Goal: Transaction & Acquisition: Purchase product/service

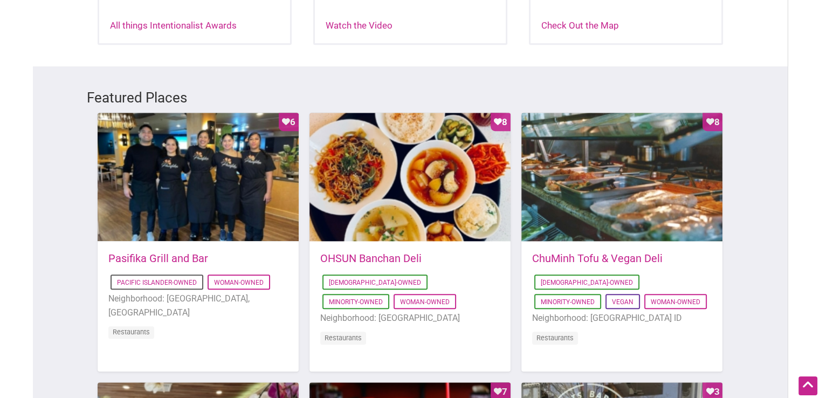
scroll to position [539, 0]
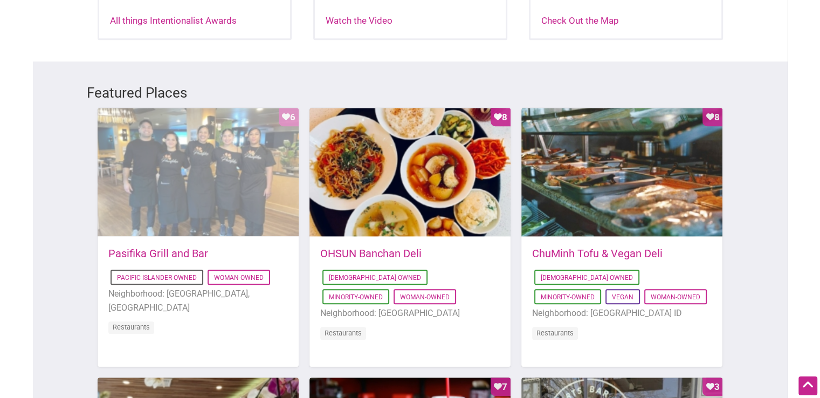
click at [201, 137] on div "Favorite Count 6" at bounding box center [198, 172] width 201 height 129
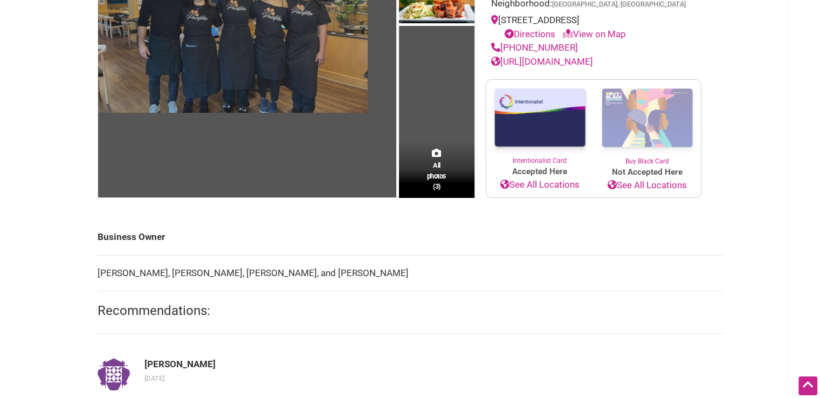
scroll to position [54, 0]
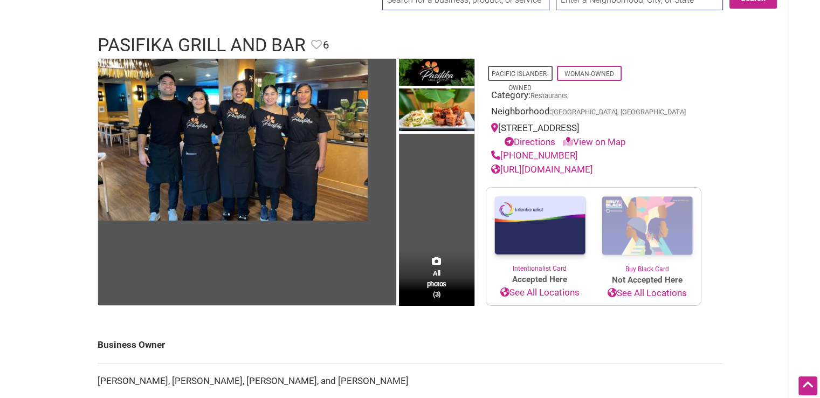
click at [593, 166] on link "[URL][DOMAIN_NAME]" at bounding box center [542, 169] width 102 height 11
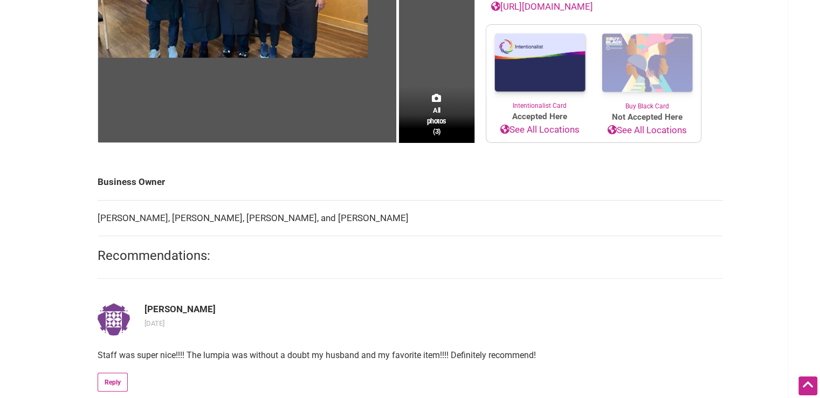
scroll to position [216, 0]
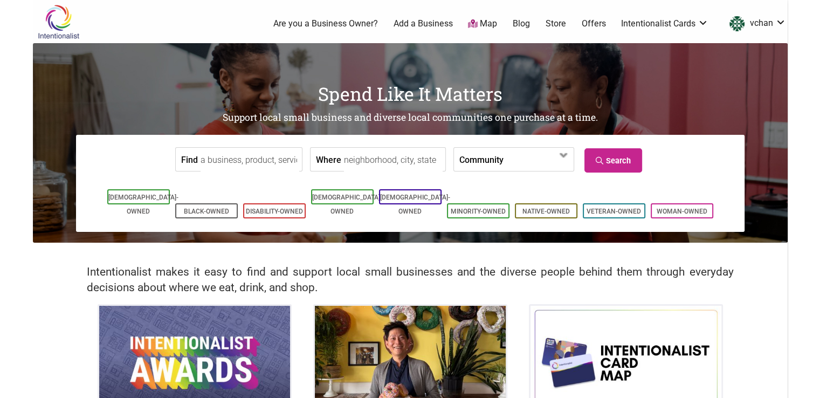
click at [387, 159] on input "Where" at bounding box center [393, 160] width 99 height 24
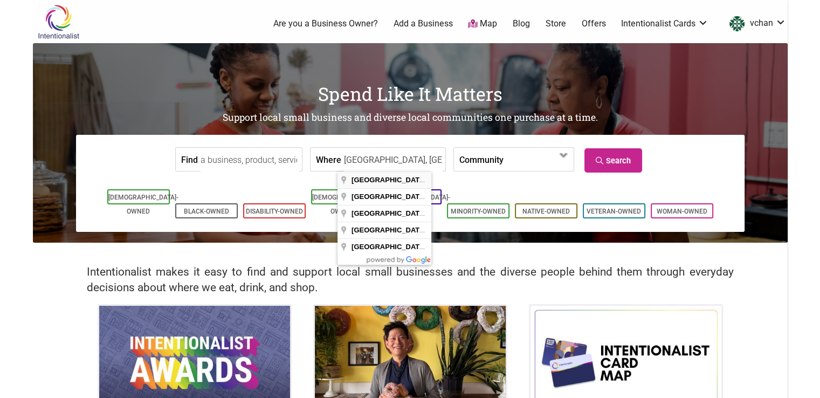
type input "Seattle, WA, USA"
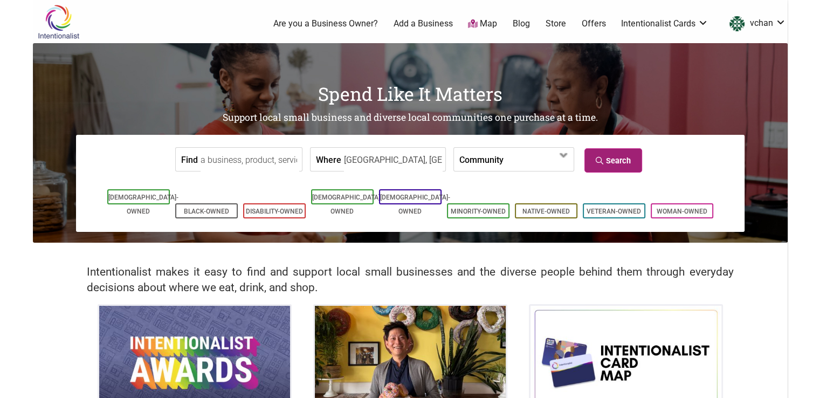
click at [632, 163] on link "Search" at bounding box center [613, 160] width 58 height 24
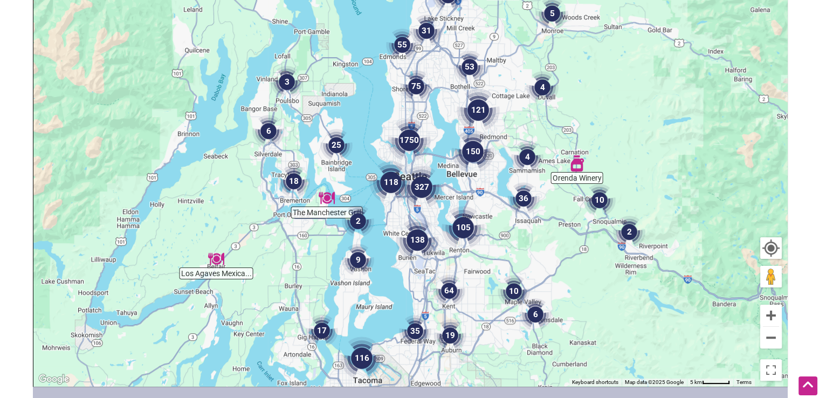
scroll to position [155, 0]
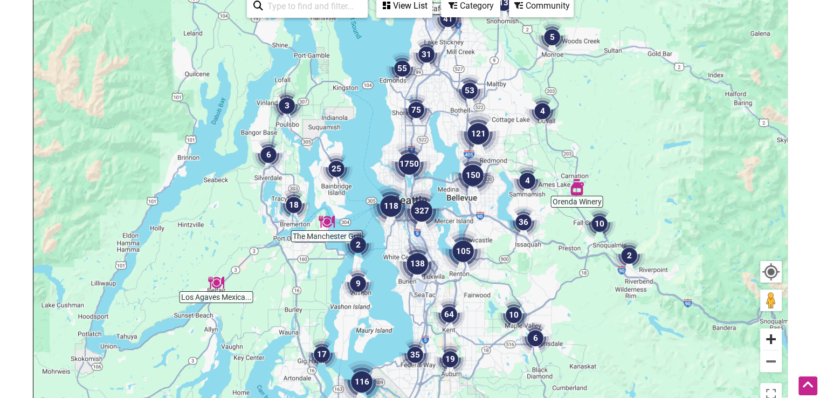
click at [777, 340] on button "Zoom in" at bounding box center [771, 339] width 22 height 22
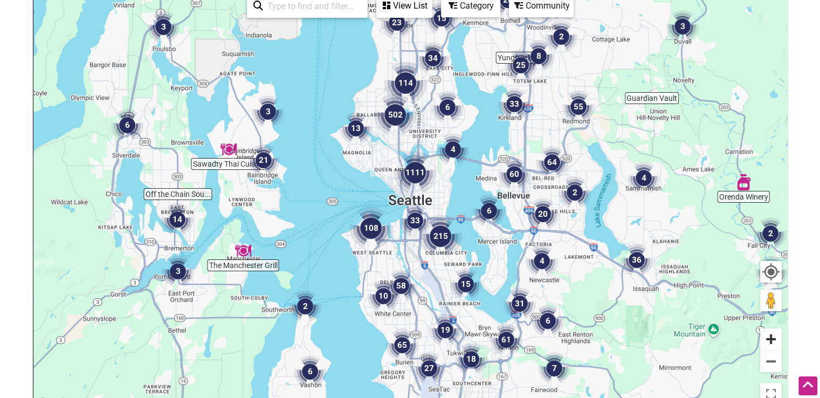
click at [777, 340] on button "Zoom in" at bounding box center [771, 339] width 22 height 22
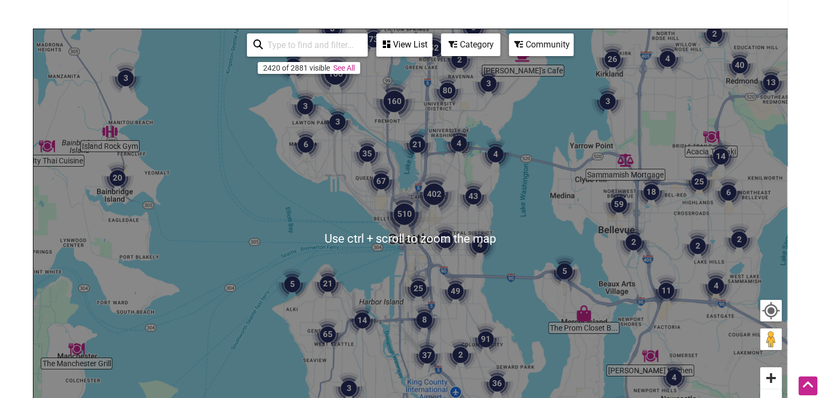
scroll to position [101, 0]
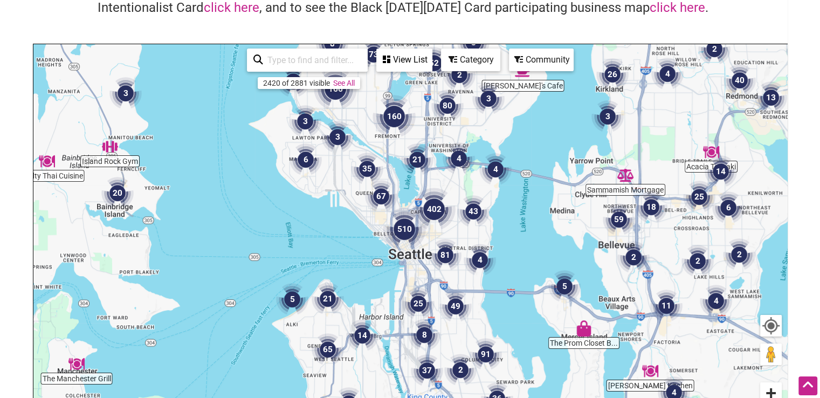
click at [773, 391] on button "Zoom in" at bounding box center [771, 393] width 22 height 22
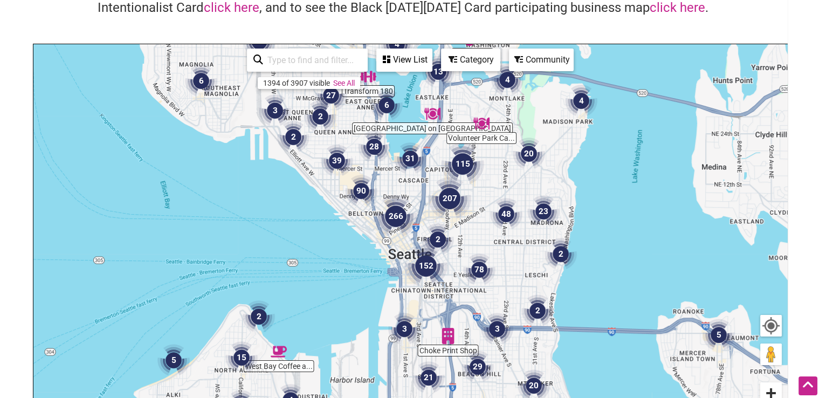
click at [773, 391] on button "Zoom in" at bounding box center [771, 393] width 22 height 22
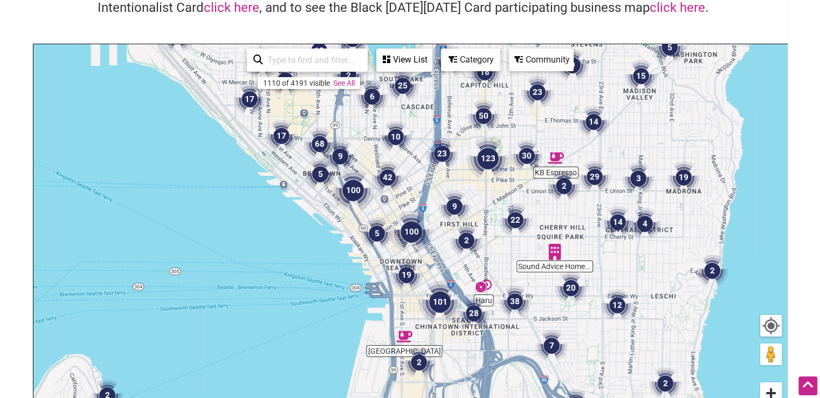
click at [773, 391] on button "Zoom in" at bounding box center [771, 393] width 22 height 22
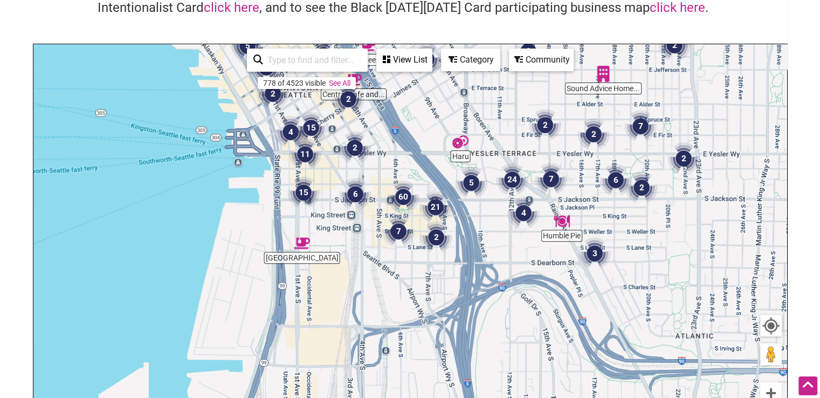
drag, startPoint x: 525, startPoint y: 354, endPoint x: 429, endPoint y: 168, distance: 210.0
click at [429, 168] on div "To navigate, press the arrow keys." at bounding box center [410, 253] width 754 height 419
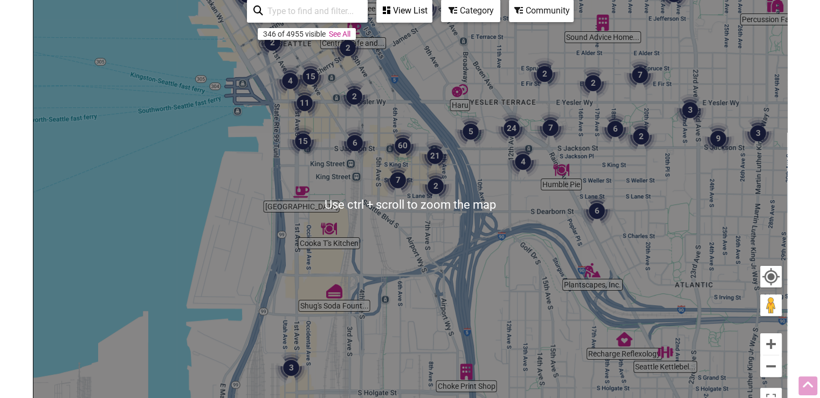
scroll to position [155, 0]
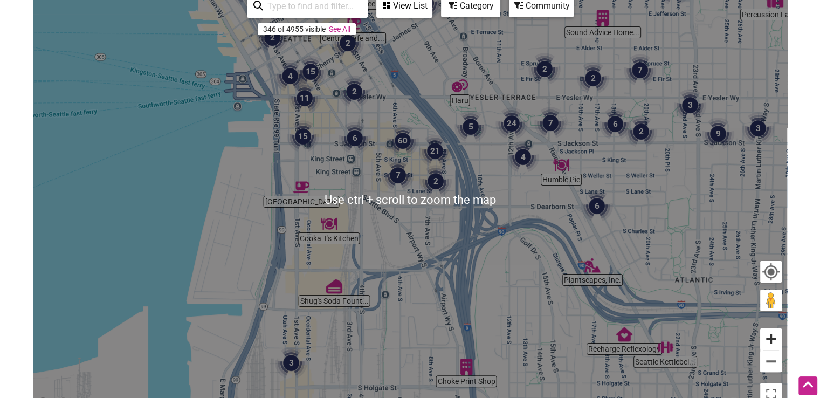
click at [771, 341] on button "Zoom in" at bounding box center [771, 339] width 22 height 22
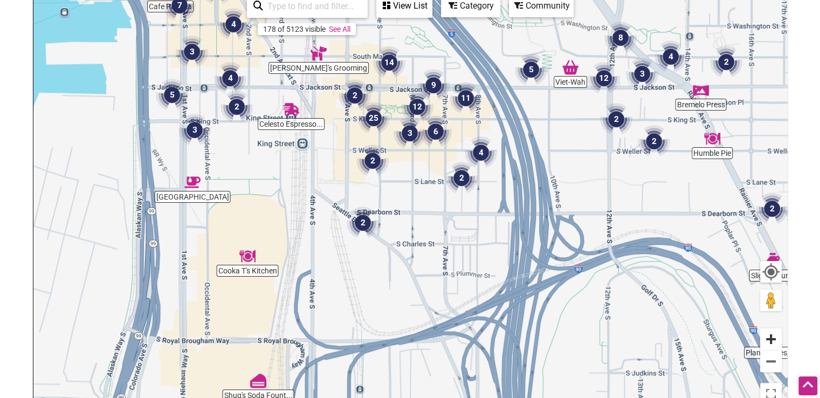
click at [771, 341] on button "Zoom in" at bounding box center [771, 339] width 22 height 22
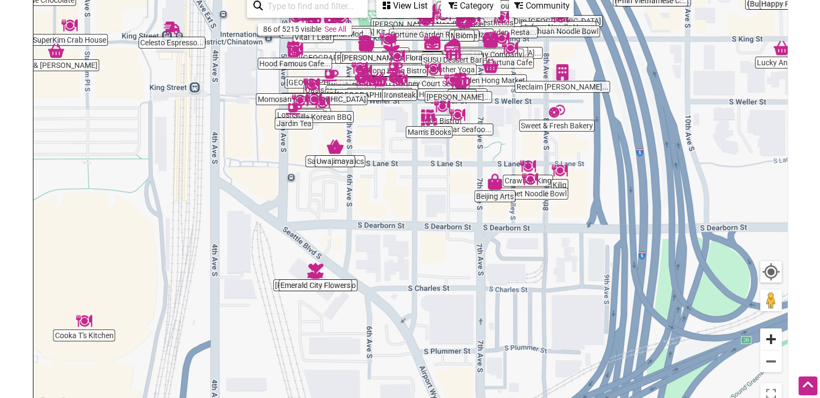
click at [768, 335] on button "Zoom in" at bounding box center [771, 339] width 22 height 22
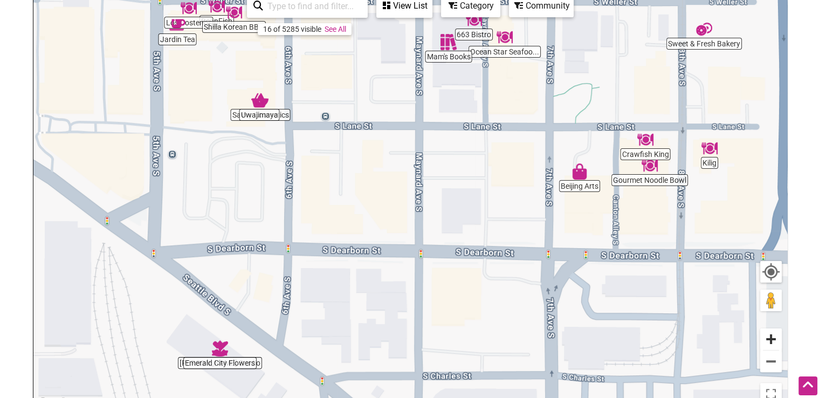
click at [768, 335] on button "Zoom in" at bounding box center [771, 339] width 22 height 22
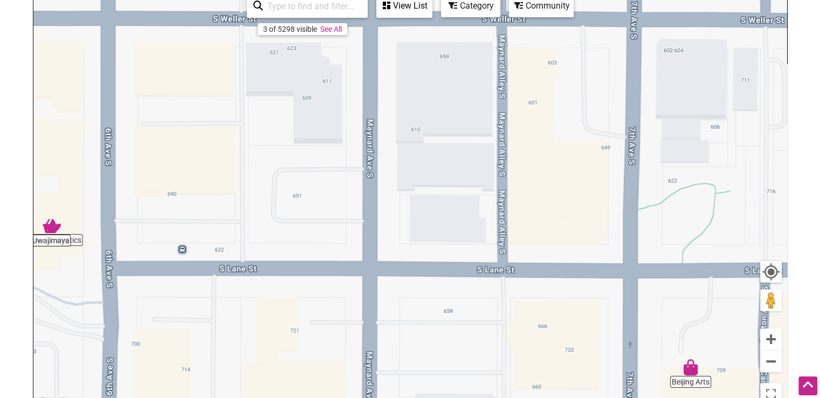
drag, startPoint x: 498, startPoint y: 103, endPoint x: 441, endPoint y: 341, distance: 245.1
click at [441, 341] on div "To navigate, press the arrow keys." at bounding box center [410, 199] width 754 height 419
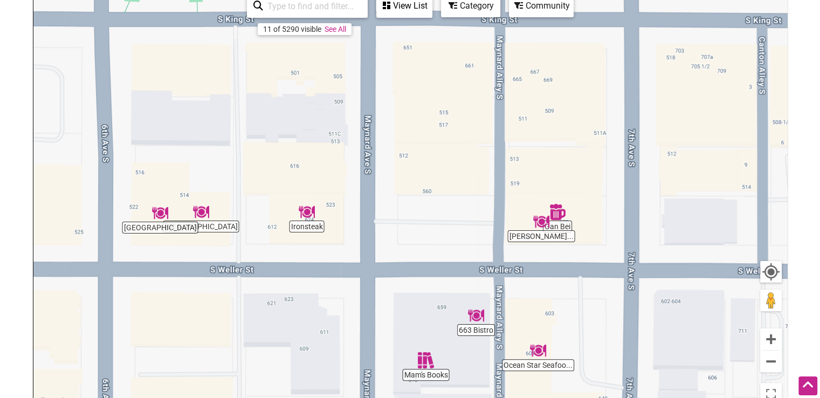
drag, startPoint x: 383, startPoint y: 126, endPoint x: 377, endPoint y: 357, distance: 231.9
click at [377, 357] on div "To navigate, press the arrow keys." at bounding box center [410, 199] width 754 height 419
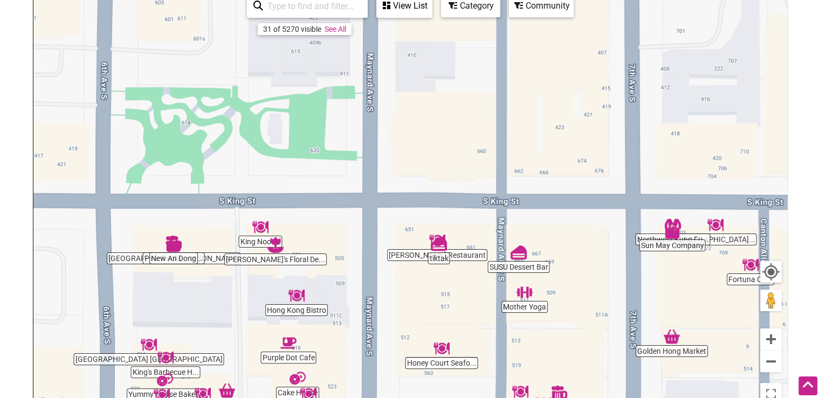
drag, startPoint x: 419, startPoint y: 228, endPoint x: 422, endPoint y: 413, distance: 185.0
click at [422, 243] on html "× Menu 0 Add a Business Map Blog Store Offers Intentionalist Cards Buy Black Ca…" at bounding box center [410, 44] width 820 height 398
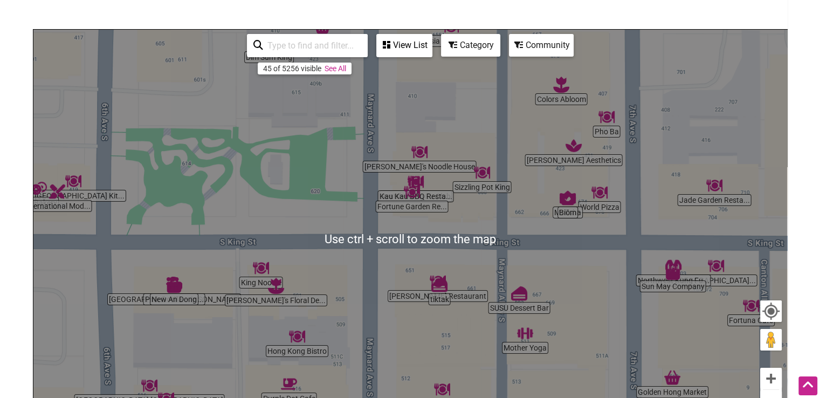
scroll to position [101, 0]
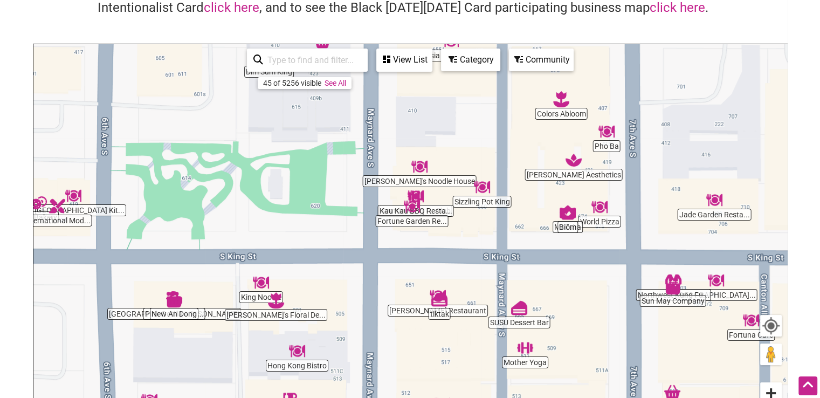
click at [773, 388] on button "Zoom in" at bounding box center [771, 393] width 22 height 22
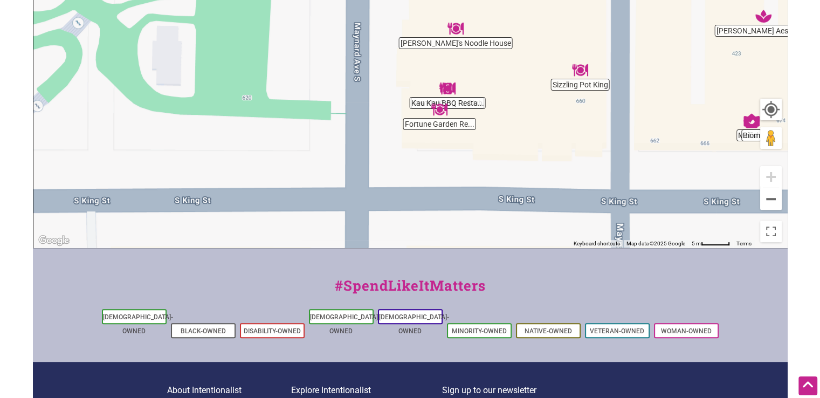
drag, startPoint x: 378, startPoint y: 94, endPoint x: 404, endPoint y: 254, distance: 162.2
click at [404, 254] on div "Intentionalist Spend like it matters 0 Add a Business Map Blog Store Offers Int…" at bounding box center [410, 100] width 755 height 836
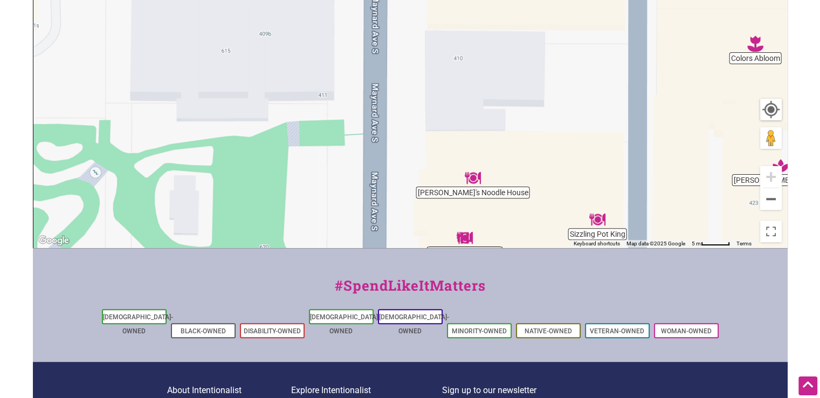
drag, startPoint x: 364, startPoint y: 97, endPoint x: 384, endPoint y: 259, distance: 164.0
click at [384, 259] on div "Intentionalist Spend like it matters 0 Add a Business Map Blog Store Offers Int…" at bounding box center [410, 100] width 755 height 836
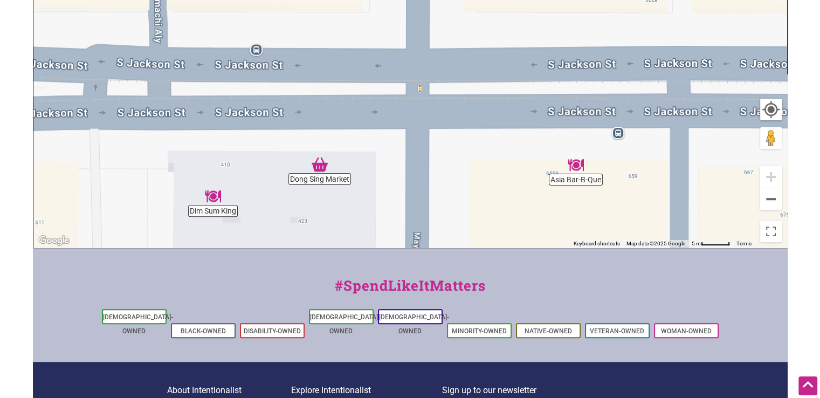
drag, startPoint x: 382, startPoint y: 79, endPoint x: 423, endPoint y: 301, distance: 226.4
click at [422, 308] on div "Intentionalist Spend like it matters 0 Add a Business Map Blog Store Offers Int…" at bounding box center [410, 100] width 755 height 836
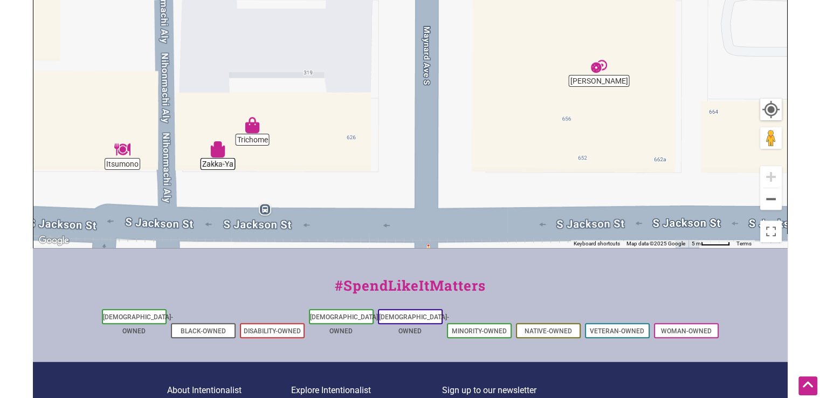
drag, startPoint x: 425, startPoint y: 149, endPoint x: 435, endPoint y: 293, distance: 144.3
click at [434, 313] on div "Intentionalist Spend like it matters 0 Add a Business Map Blog Store Offers Int…" at bounding box center [410, 100] width 755 height 836
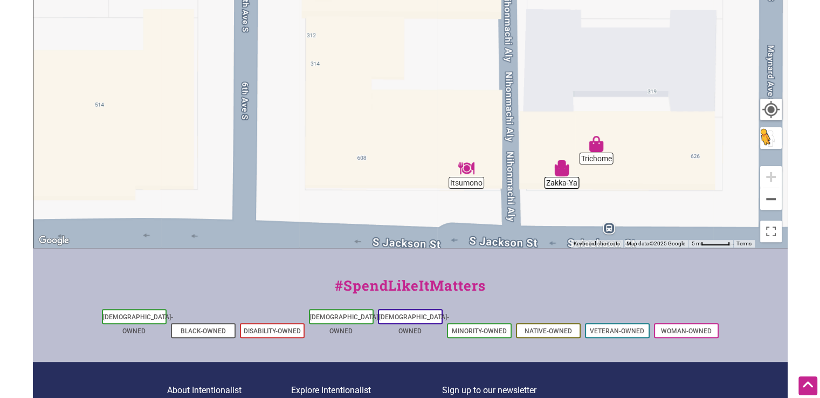
drag, startPoint x: 429, startPoint y: 132, endPoint x: 774, endPoint y: 145, distance: 345.9
click at [774, 145] on div "Itsumono Maneki Trichome Sun Bakery Panama Hotel Tea... Basic Cut Zakka-Ya To n…" at bounding box center [410, 37] width 754 height 419
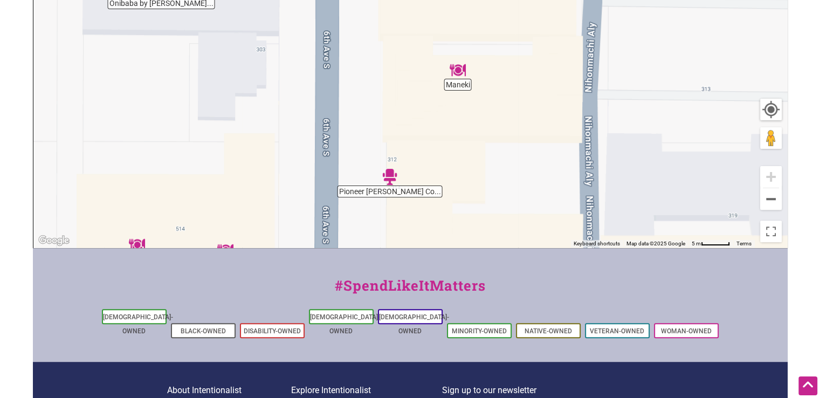
drag, startPoint x: 339, startPoint y: 102, endPoint x: 419, endPoint y: 227, distance: 149.0
click at [419, 227] on div "To navigate, press the arrow keys." at bounding box center [410, 37] width 754 height 419
click at [461, 88] on div "To navigate, press the arrow keys." at bounding box center [410, 37] width 754 height 419
click at [458, 70] on img "Maneki" at bounding box center [458, 70] width 16 height 16
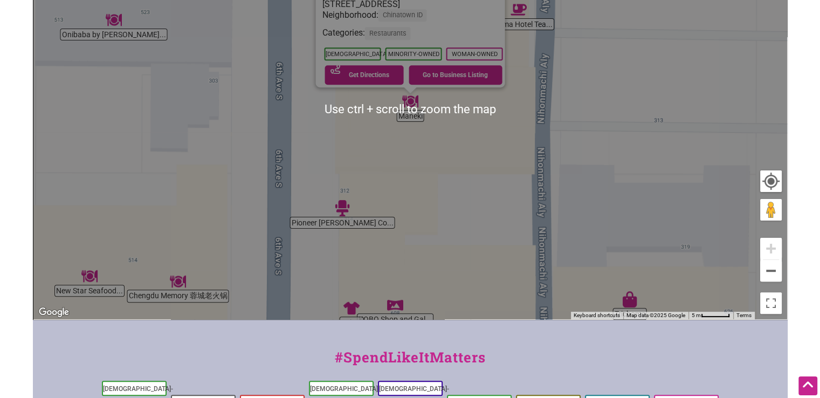
scroll to position [210, 0]
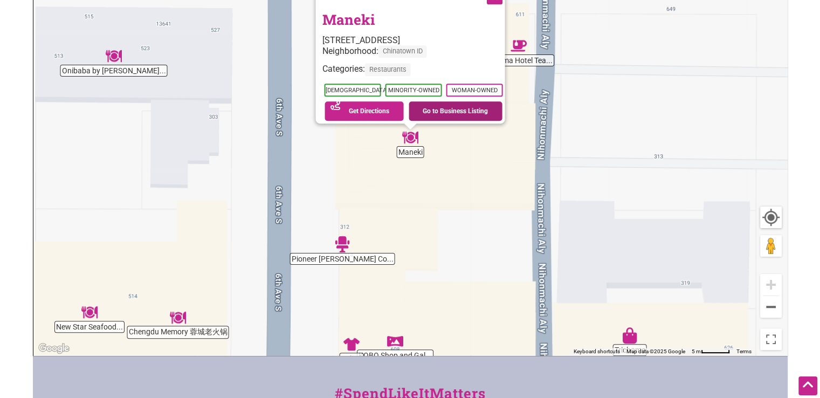
click at [448, 104] on link "Go to Business Listing" at bounding box center [456, 110] width 94 height 19
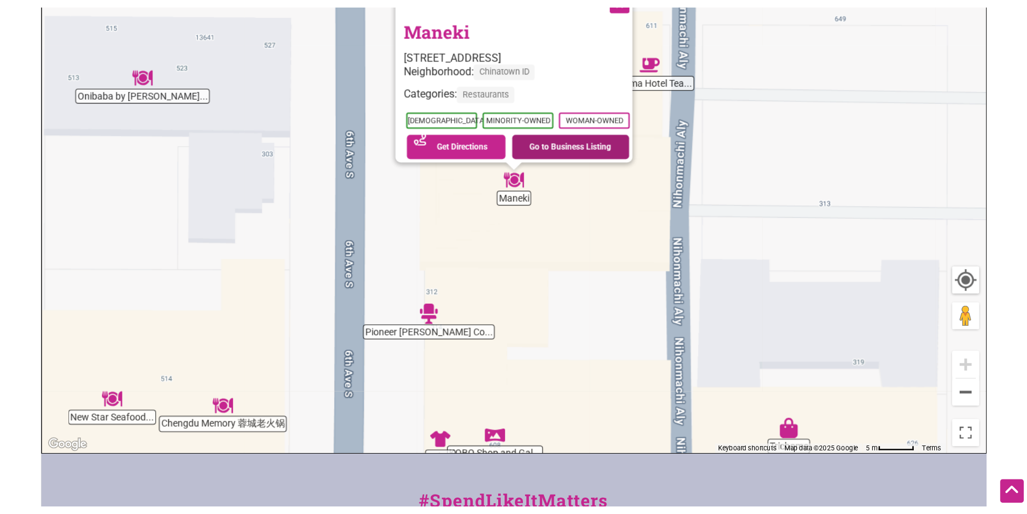
scroll to position [210, 0]
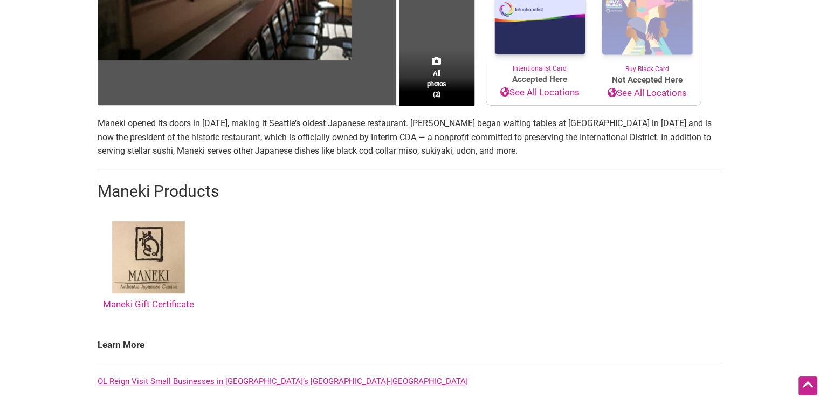
scroll to position [270, 0]
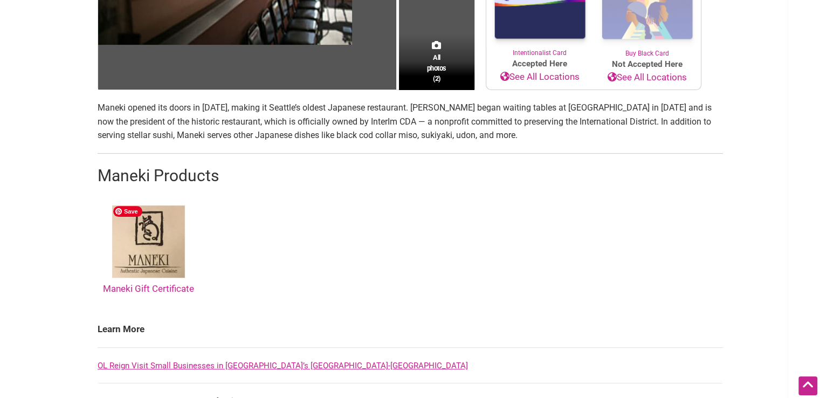
click at [161, 259] on img at bounding box center [148, 241] width 81 height 81
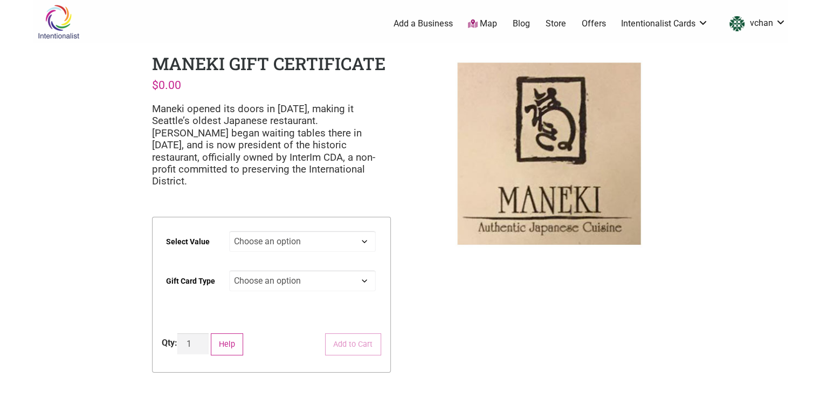
click at [315, 231] on select "Choose an option $25 $50 $100 $200 $500" at bounding box center [302, 241] width 147 height 21
click at [229, 231] on select "Choose an option $25 $50 $100 $200 $500" at bounding box center [302, 241] width 147 height 21
select select "$100"
click at [321, 270] on select "Choose an option Physical" at bounding box center [302, 280] width 147 height 21
select select "Physical"
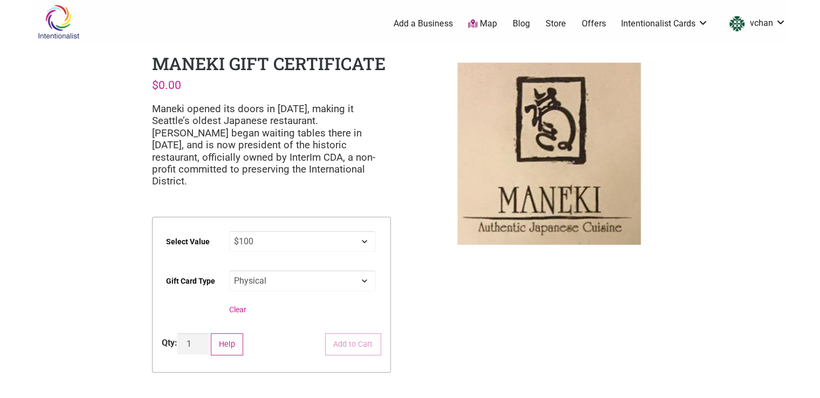
click at [229, 270] on select "Choose an option Physical" at bounding box center [302, 280] width 147 height 21
select select "$100"
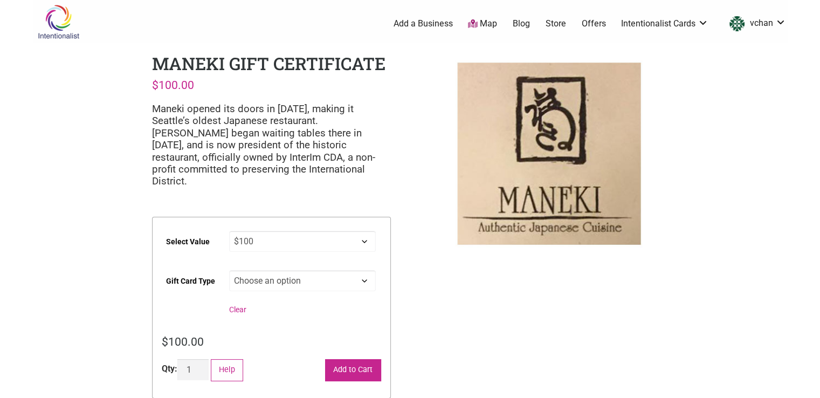
click at [327, 359] on button "Add to Cart" at bounding box center [353, 370] width 56 height 22
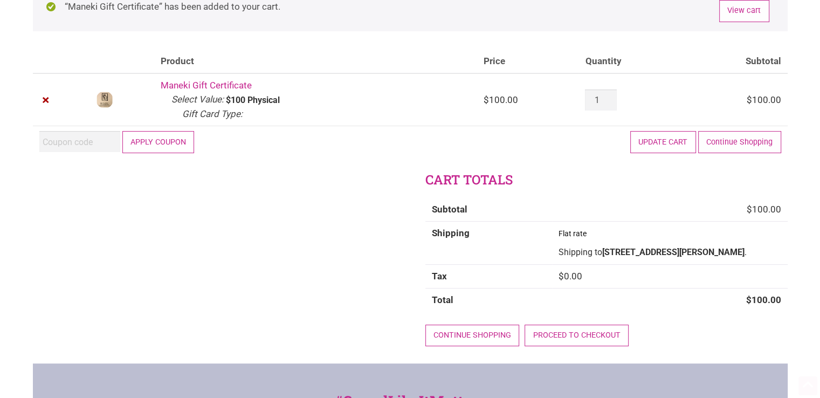
scroll to position [108, 0]
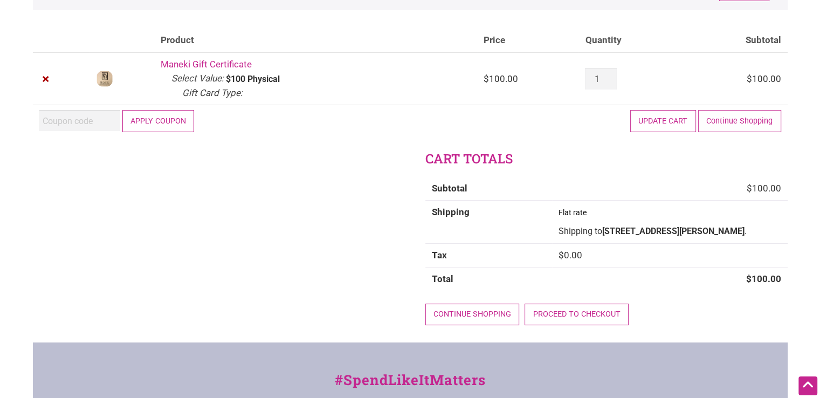
click at [662, 124] on button "Update cart" at bounding box center [663, 121] width 66 height 22
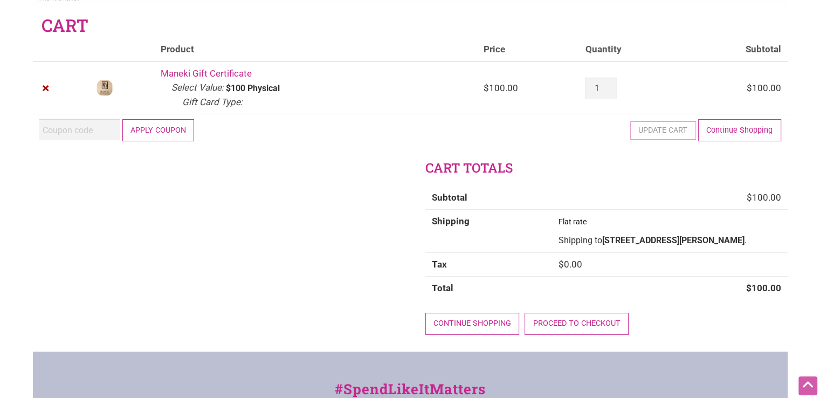
scroll to position [0, 0]
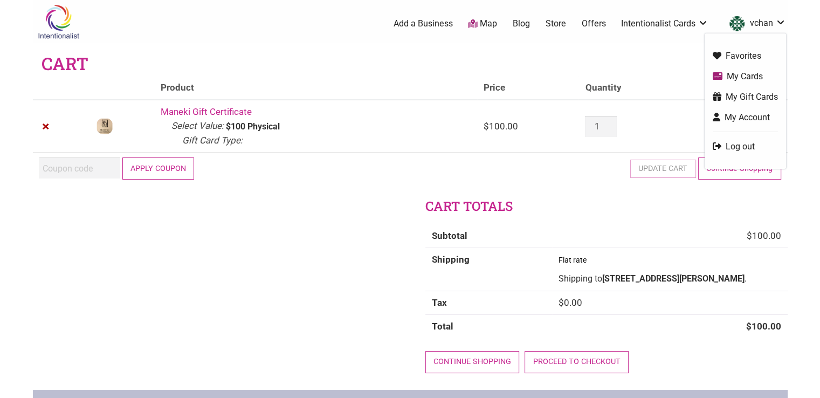
click at [761, 26] on link "vchan" at bounding box center [755, 23] width 62 height 19
click at [767, 98] on link "My Gift Cards" at bounding box center [745, 97] width 65 height 12
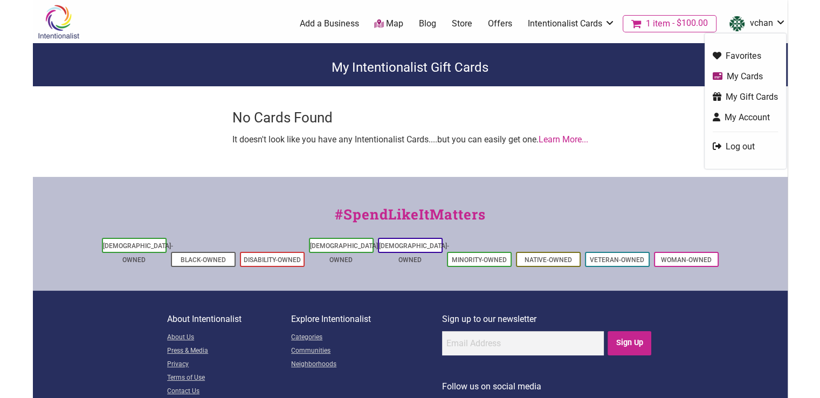
click at [753, 114] on link "My Account" at bounding box center [745, 117] width 65 height 12
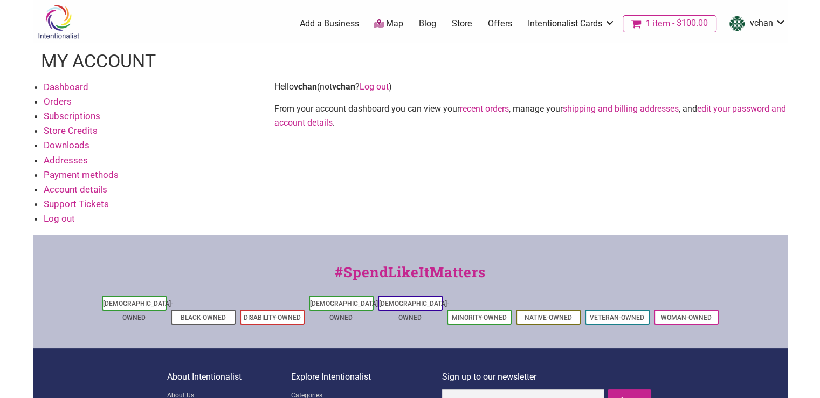
click at [662, 109] on link "shipping and billing addresses" at bounding box center [621, 109] width 116 height 10
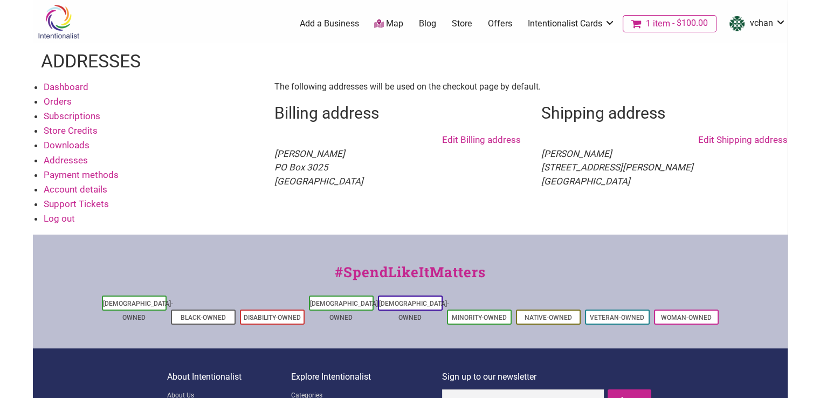
click at [733, 138] on link "Edit Shipping address" at bounding box center [743, 140] width 90 height 14
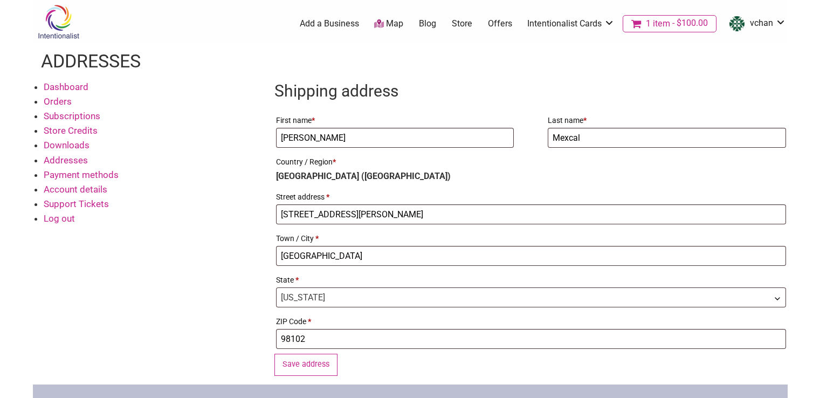
select select "WA"
drag, startPoint x: 390, startPoint y: 140, endPoint x: 231, endPoint y: 146, distance: 159.7
click at [231, 146] on div "Dashboard Orders Subscriptions Store Credits Downloads Addresses Payment method…" at bounding box center [410, 232] width 755 height 305
type input "James"
type input "Le"
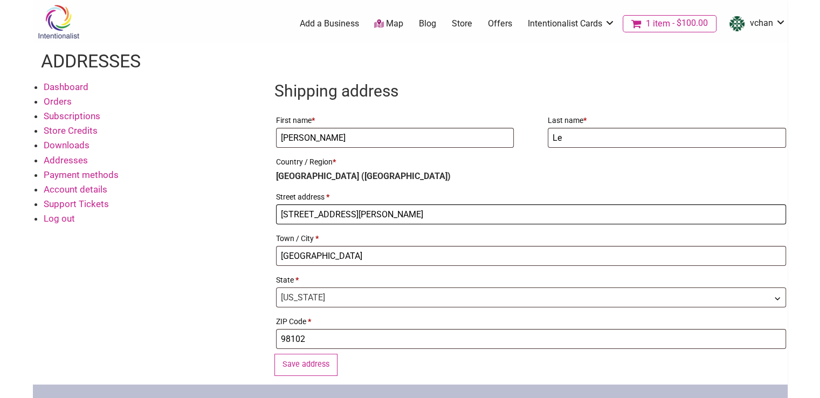
drag, startPoint x: 396, startPoint y: 210, endPoint x: 250, endPoint y: 219, distance: 146.4
click at [250, 219] on div "Dashboard Orders Subscriptions Store Credits Downloads Addresses Payment method…" at bounding box center [410, 232] width 755 height 305
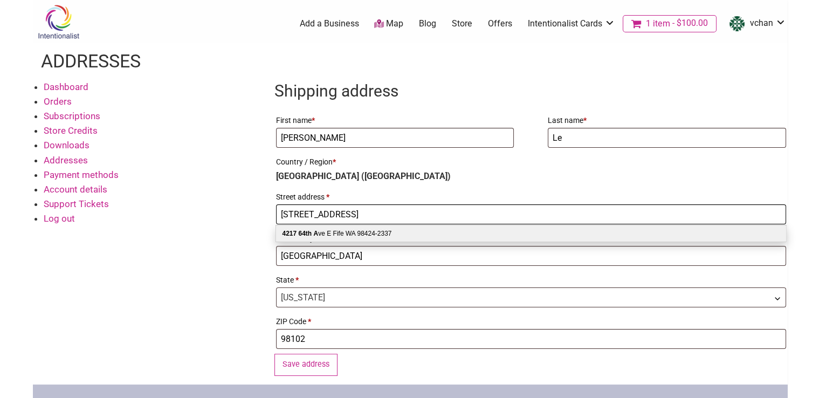
type input "4217 64th Ave E"
click at [348, 338] on input "98102" at bounding box center [531, 339] width 510 height 20
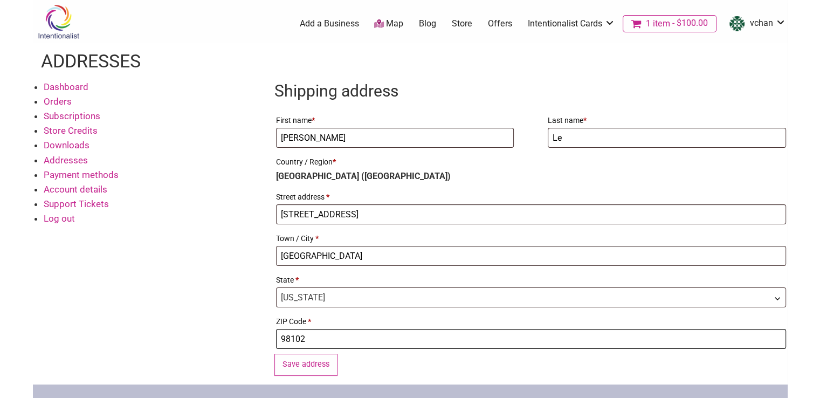
drag, startPoint x: 348, startPoint y: 341, endPoint x: 266, endPoint y: 344, distance: 82.6
click at [266, 344] on div "Dashboard Orders Subscriptions Store Credits Downloads Addresses Payment method…" at bounding box center [410, 232] width 755 height 305
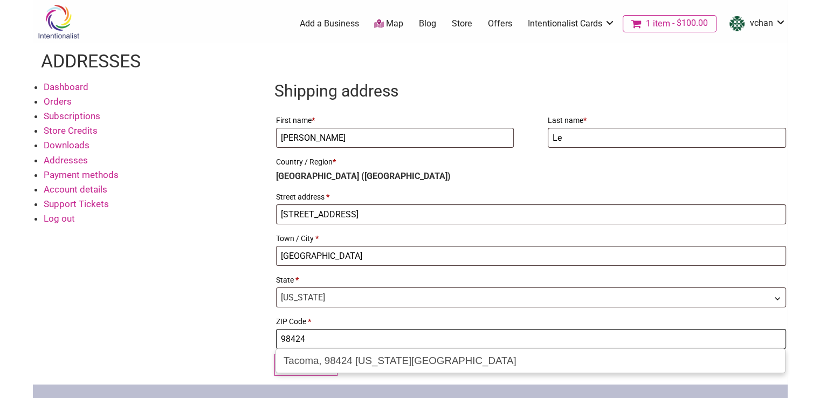
type input "98424"
click at [231, 305] on div "Dashboard Orders Subscriptions Store Credits Downloads Addresses Payment method…" at bounding box center [410, 232] width 755 height 305
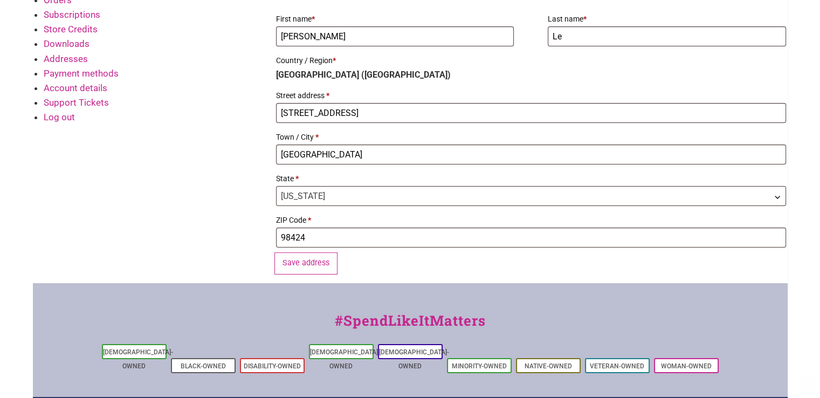
scroll to position [108, 0]
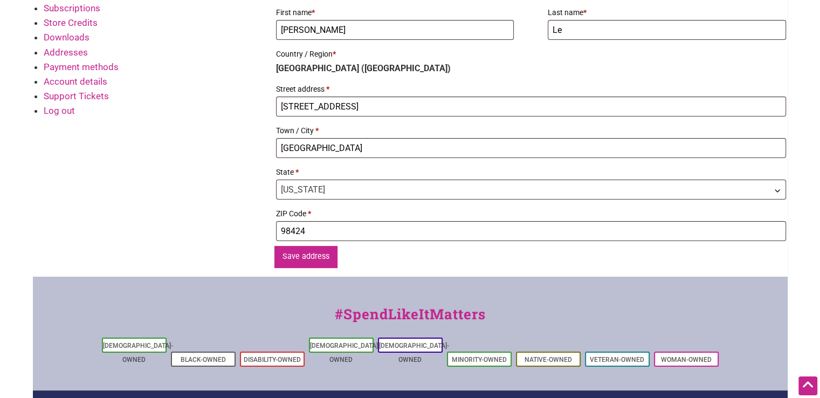
click at [318, 260] on button "Save address" at bounding box center [306, 257] width 64 height 22
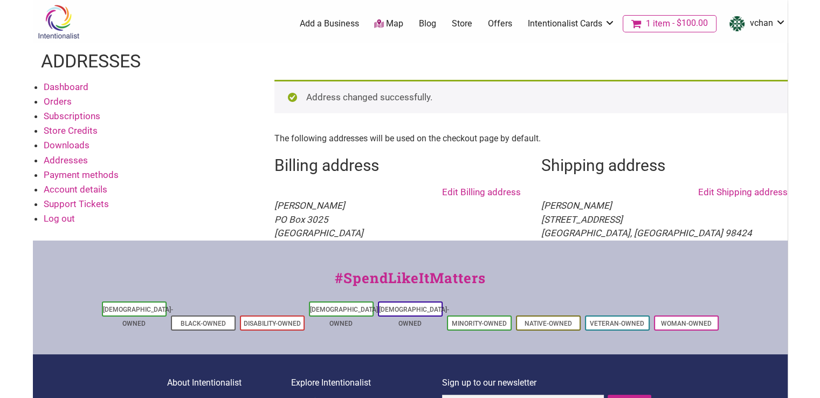
click at [684, 29] on link "1 item $100.00" at bounding box center [670, 23] width 94 height 17
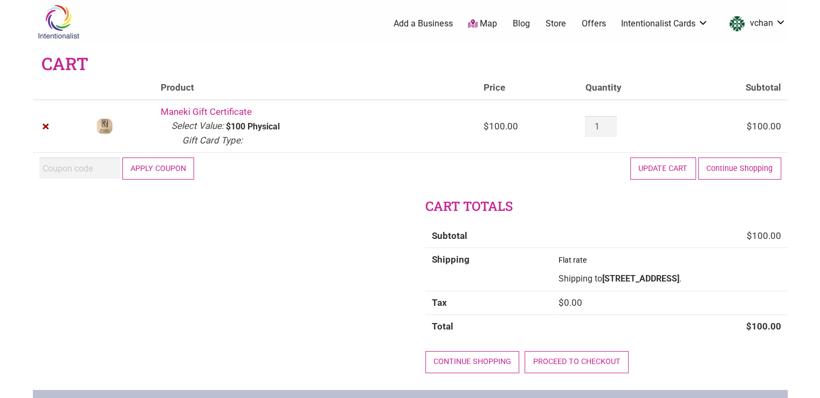
click at [231, 276] on div "Cart totals Subtotal $ 100.00 Shipping Flat rate Shipping to [STREET_ADDRESS] .…" at bounding box center [410, 293] width 755 height 192
click at [609, 365] on link "Proceed to checkout" at bounding box center [577, 362] width 104 height 22
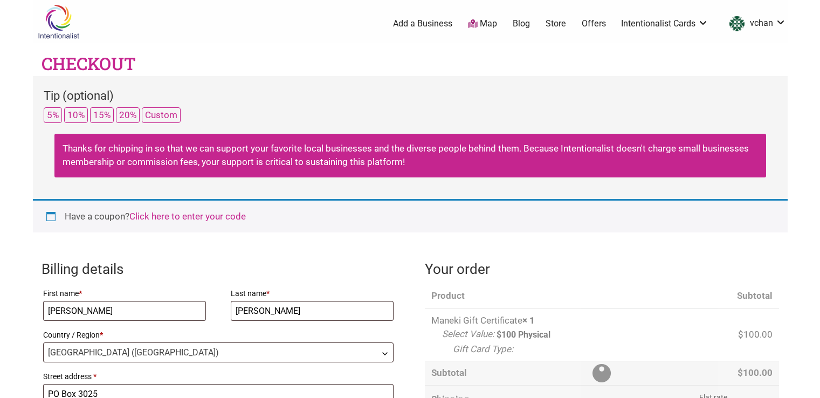
select select "WA"
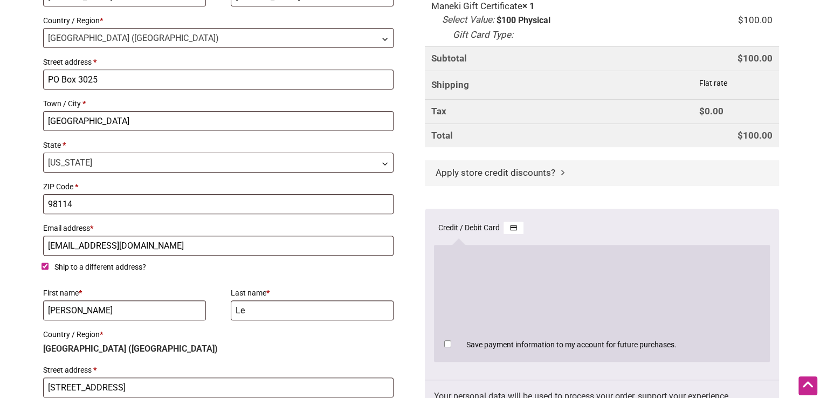
scroll to position [324, 0]
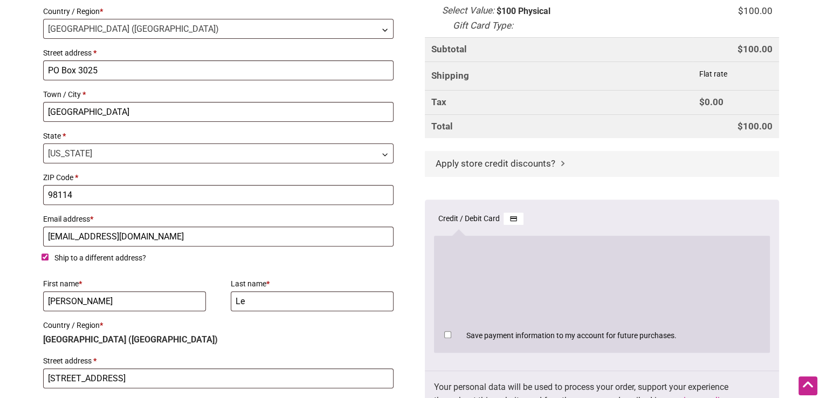
click at [746, 335] on p "Save payment information to my account for future purchases." at bounding box center [602, 335] width 319 height 18
click at [751, 340] on p "Save payment information to my account for future purchases." at bounding box center [602, 335] width 319 height 18
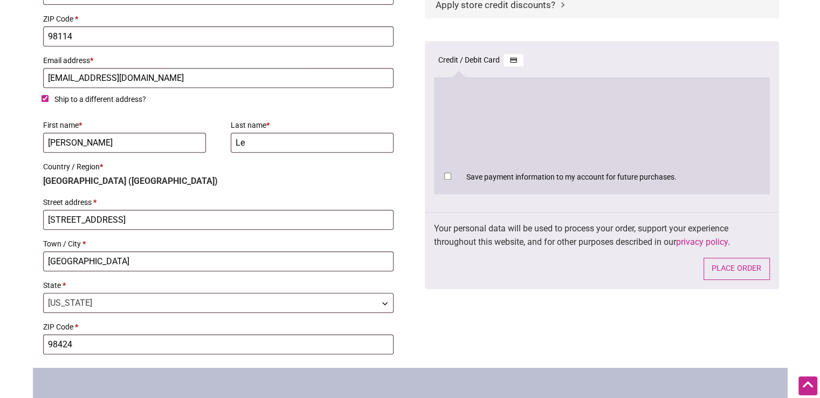
scroll to position [485, 0]
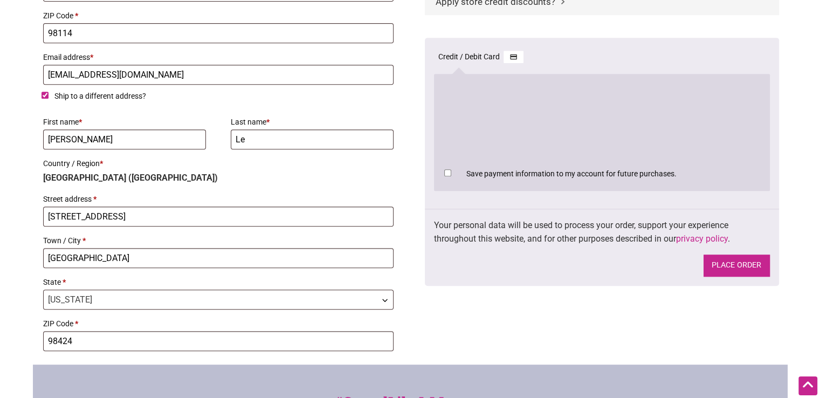
click at [739, 266] on button "Place order" at bounding box center [737, 266] width 66 height 22
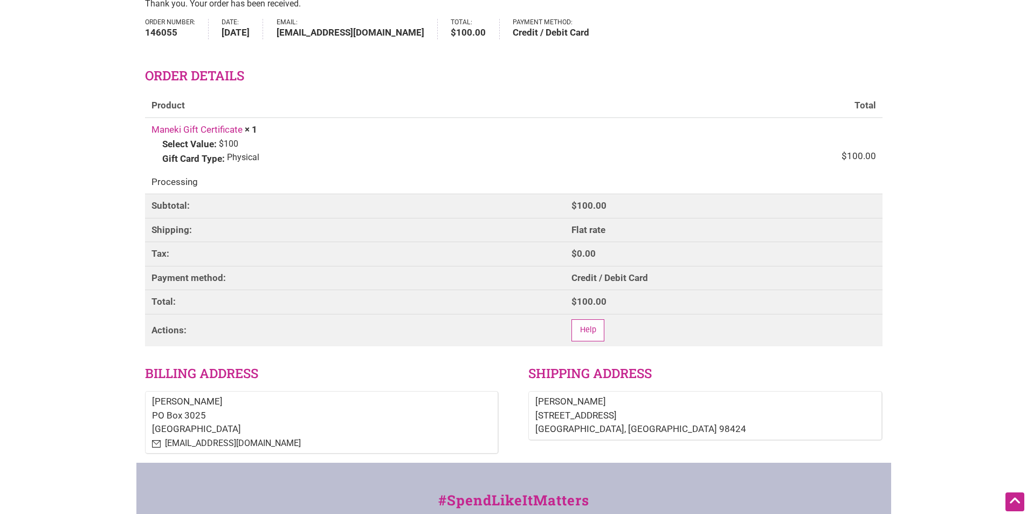
scroll to position [78, 0]
